Goal: Task Accomplishment & Management: Use online tool/utility

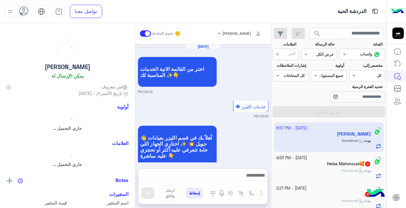
click at [311, 56] on div at bounding box center [318, 54] width 35 height 6
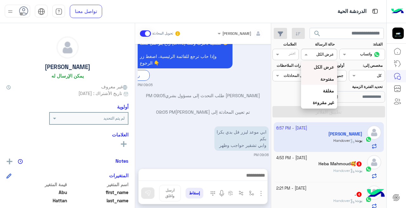
scroll to position [962, 0]
click at [320, 100] on b "غير مقروءة" at bounding box center [323, 102] width 21 height 5
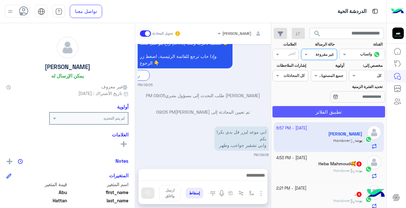
click at [319, 111] on button "تطبيق الفلاتر" at bounding box center [328, 111] width 113 height 11
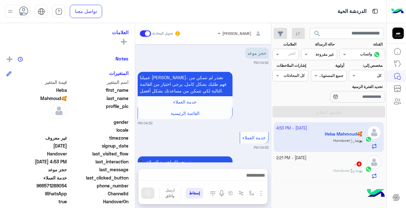
scroll to position [467, 0]
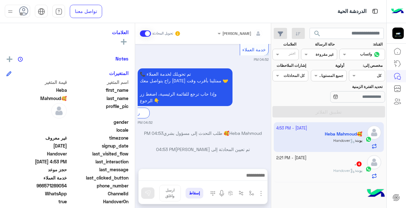
drag, startPoint x: 343, startPoint y: 169, endPoint x: 229, endPoint y: 208, distance: 120.8
click at [338, 173] on span "Handover" at bounding box center [344, 170] width 22 height 5
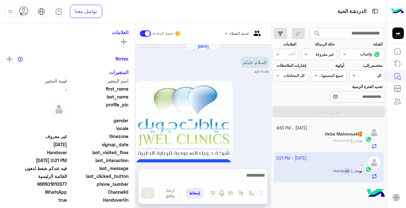
scroll to position [317, 0]
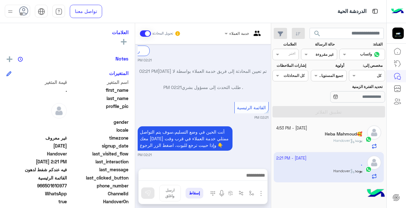
click at [317, 139] on div "بوت : Handover" at bounding box center [319, 143] width 86 height 11
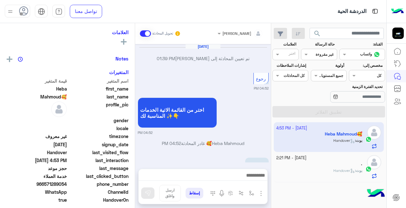
scroll to position [201, 0]
